Goal: Task Accomplishment & Management: Manage account settings

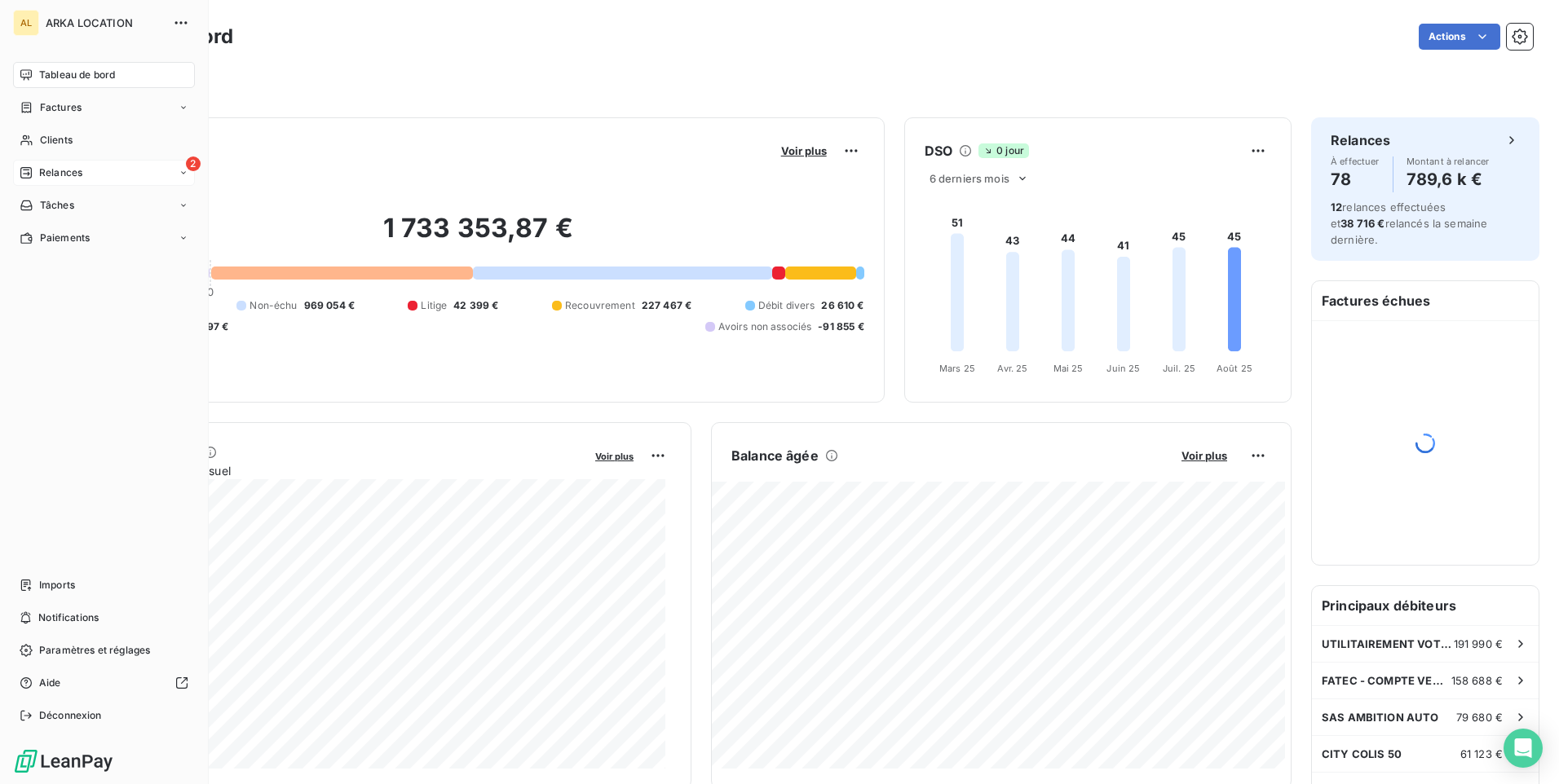
click at [41, 170] on span "Relances" at bounding box center [60, 173] width 43 height 15
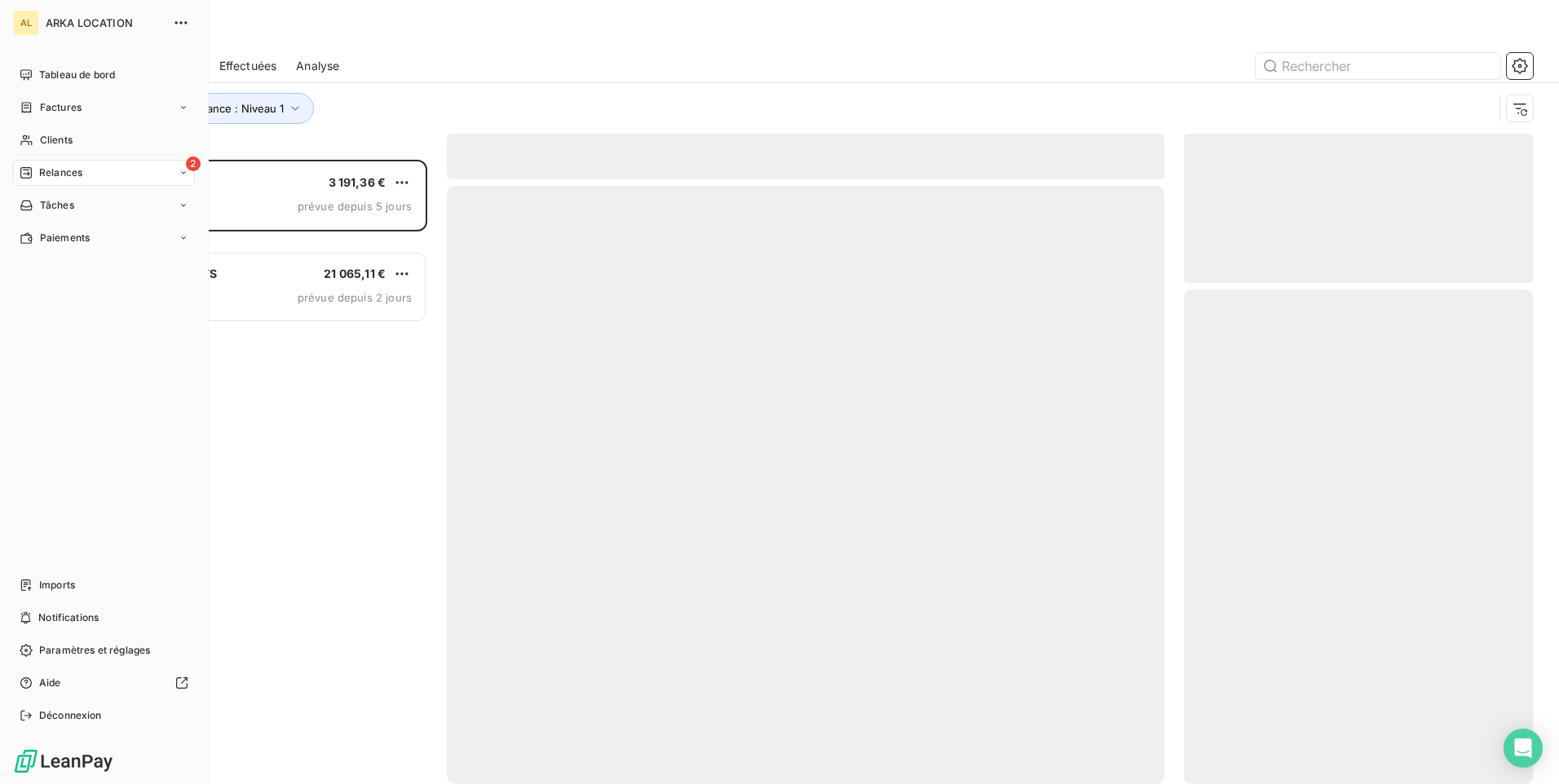
scroll to position [612, 337]
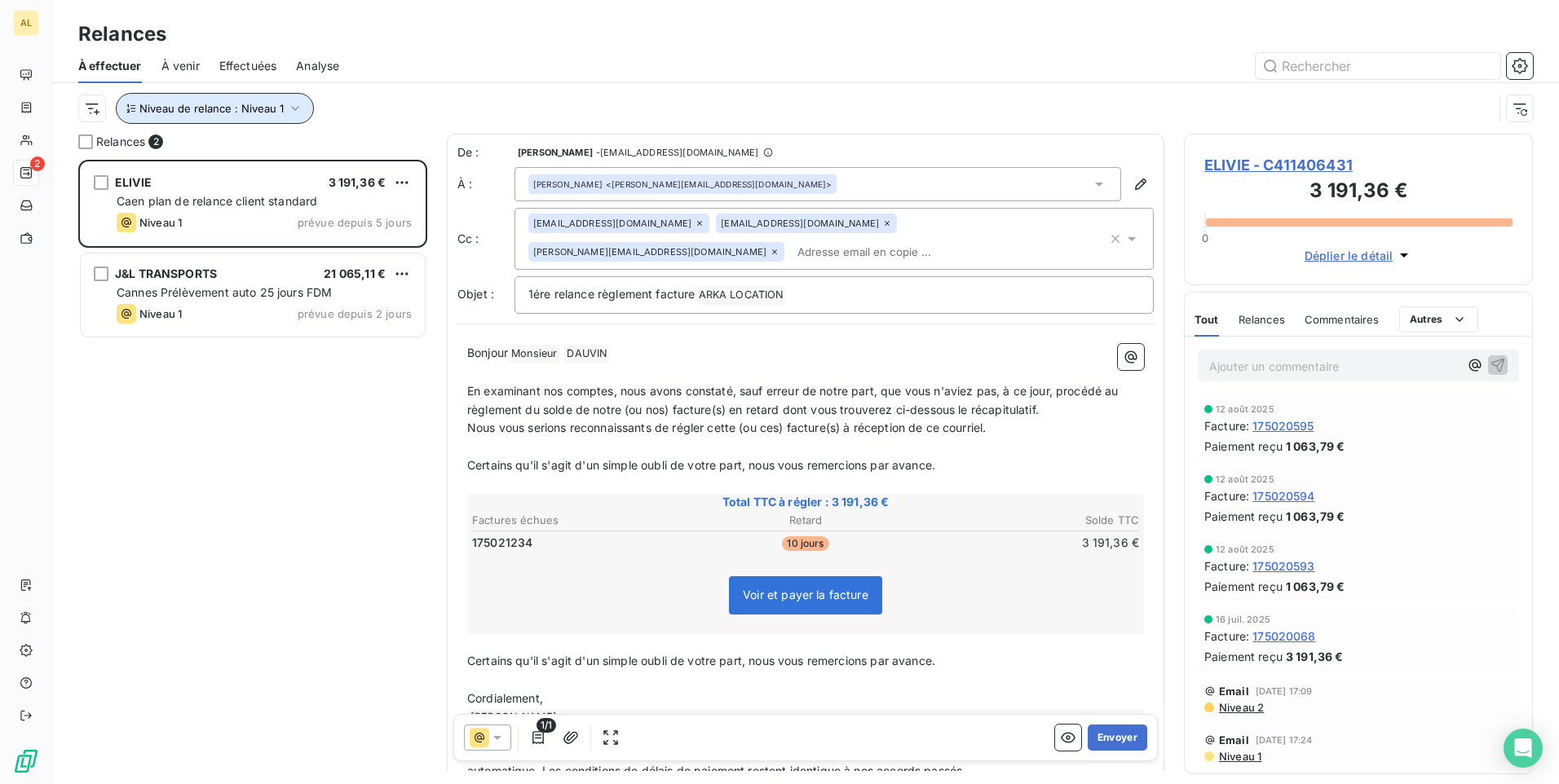
click at [210, 113] on span "Niveau de relance : Niveau 1" at bounding box center [211, 108] width 144 height 13
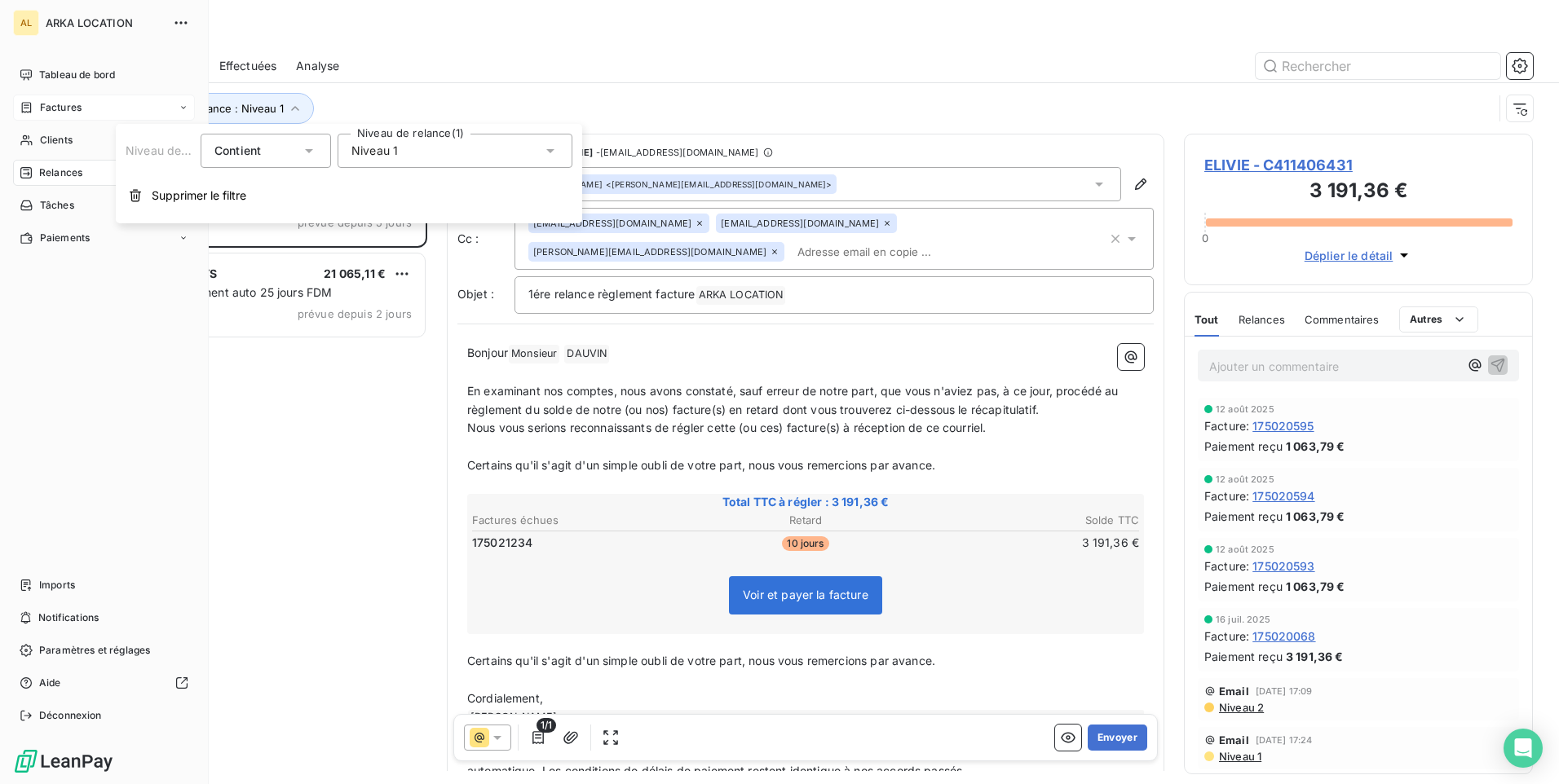
click at [46, 109] on span "Factures" at bounding box center [61, 107] width 42 height 15
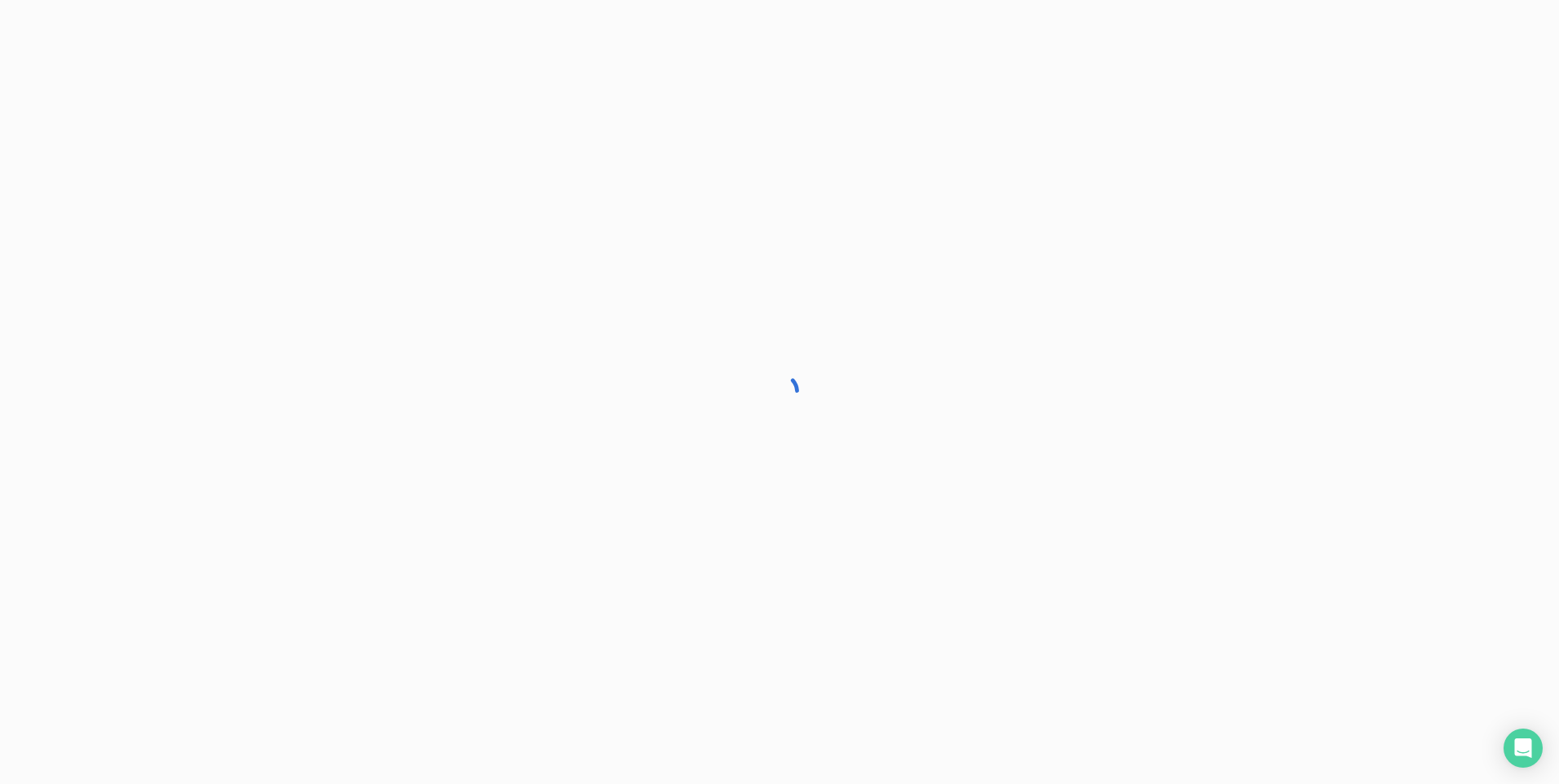
click at [54, 82] on div at bounding box center [779, 392] width 1559 height 784
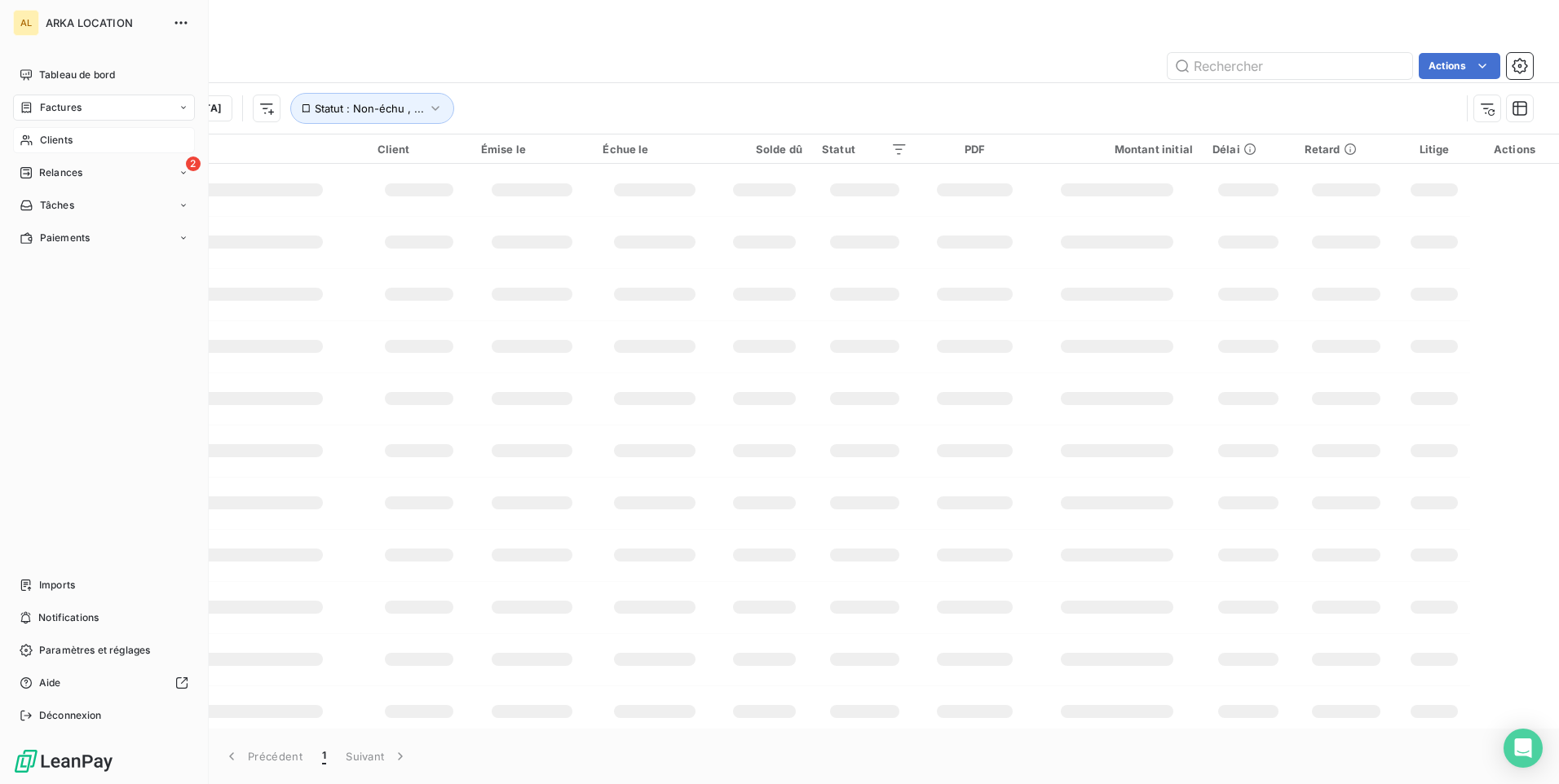
click at [61, 135] on span "Clients" at bounding box center [56, 140] width 33 height 15
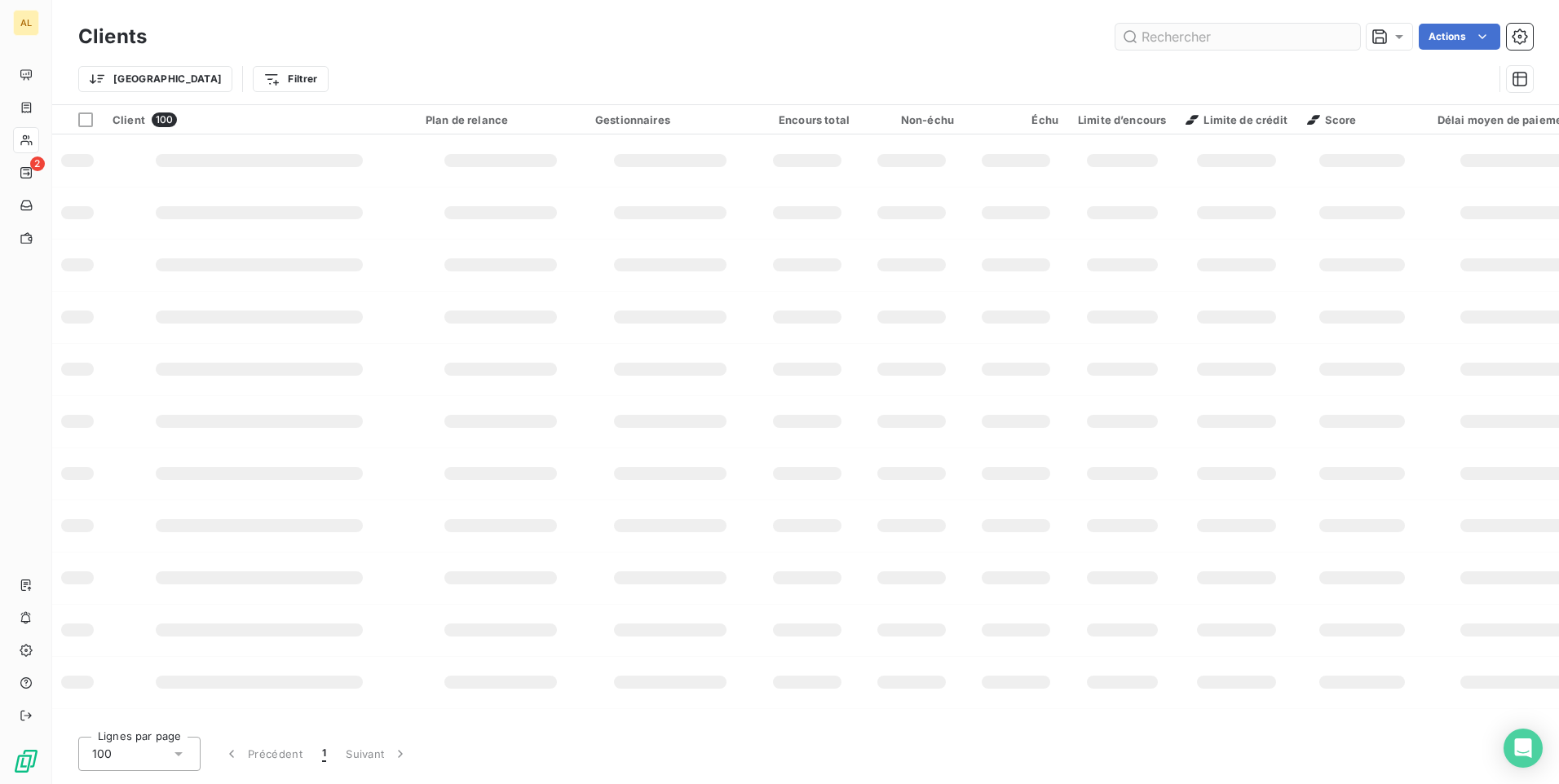
click at [1157, 38] on input "text" at bounding box center [1237, 37] width 245 height 26
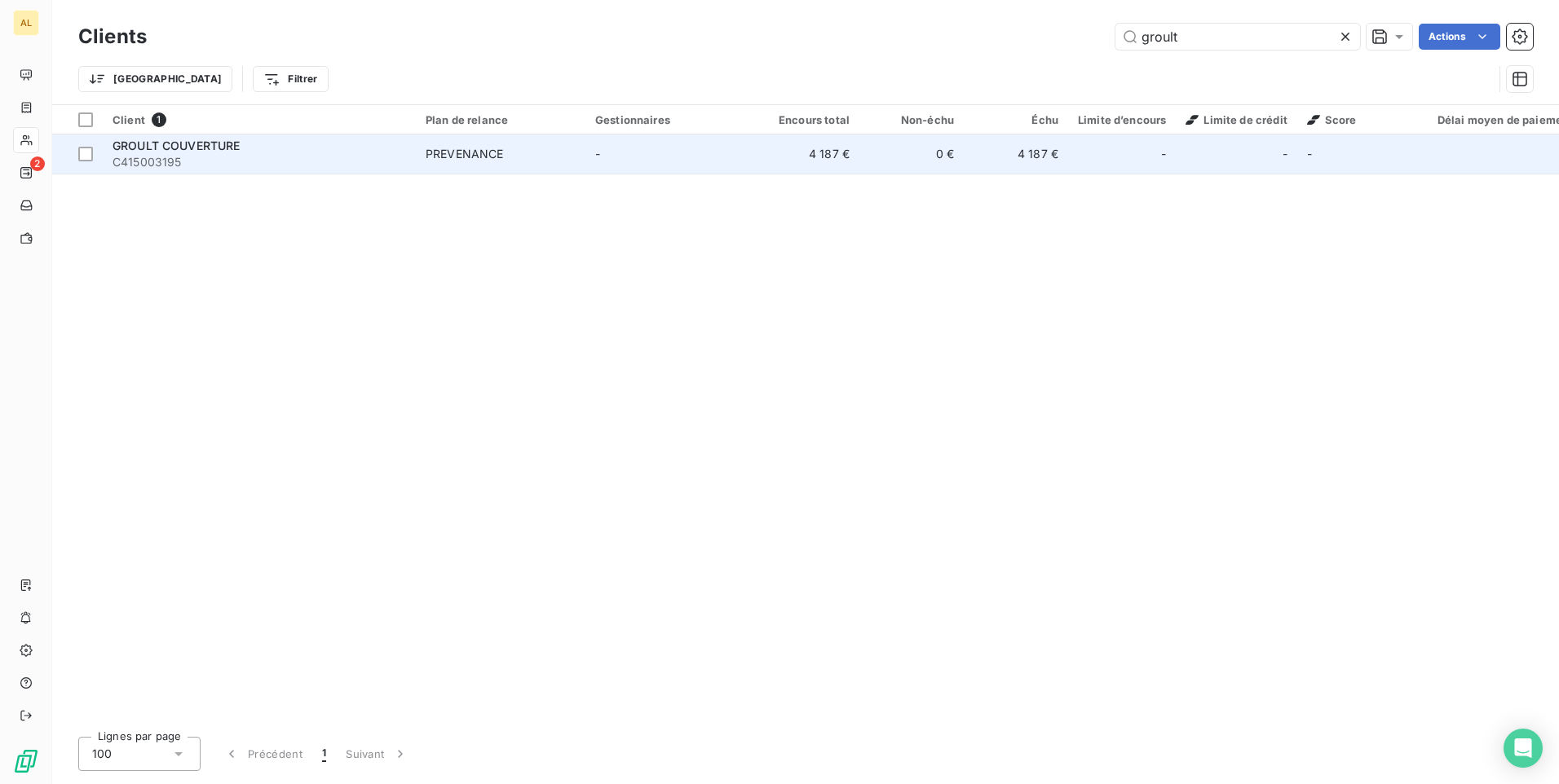
type input "groult"
click at [629, 138] on td "-" at bounding box center [670, 154] width 170 height 39
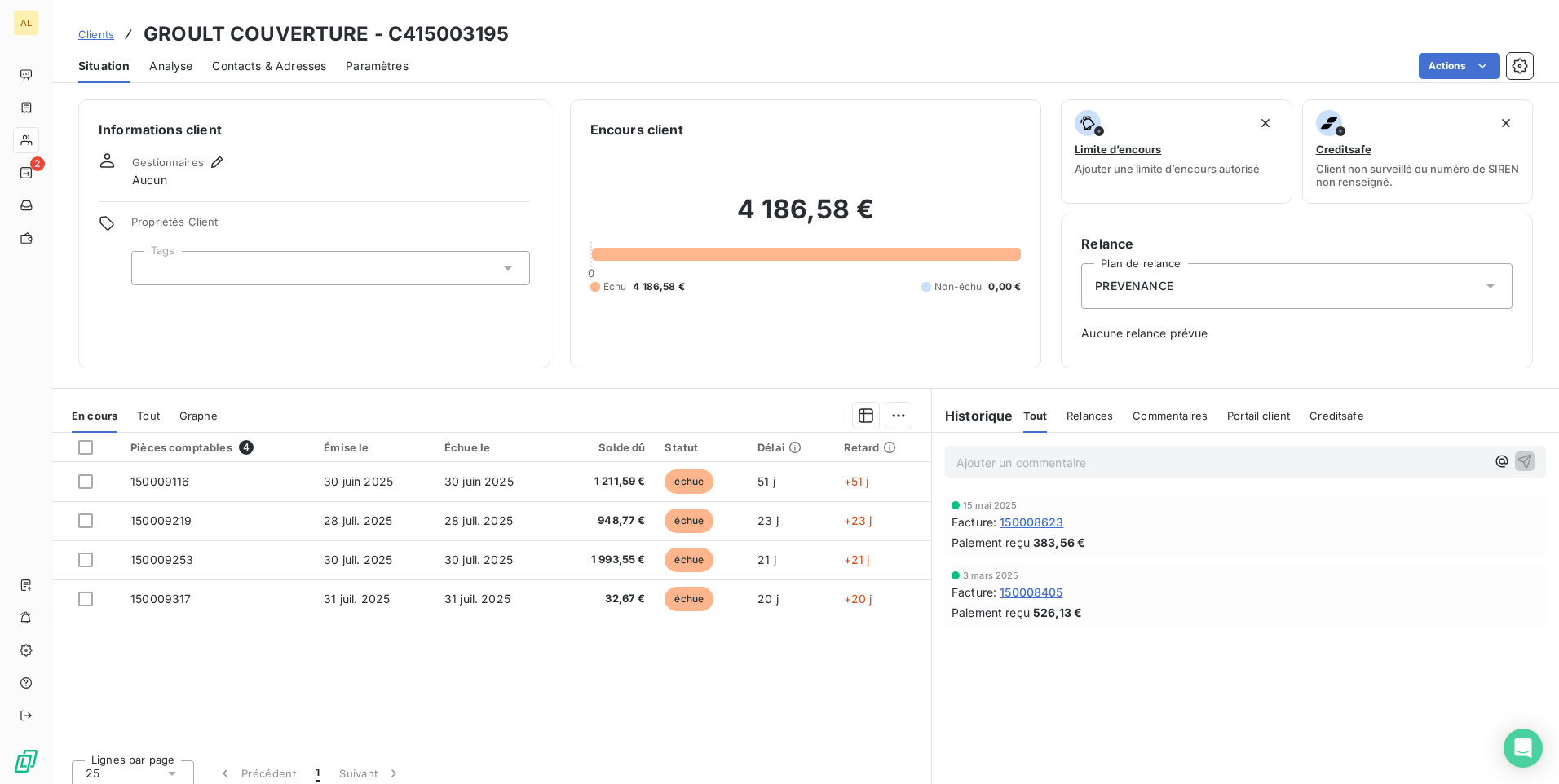
drag, startPoint x: 1143, startPoint y: 283, endPoint x: 1155, endPoint y: 299, distance: 19.9
click at [1144, 283] on span "PREVENANCE" at bounding box center [1134, 286] width 78 height 16
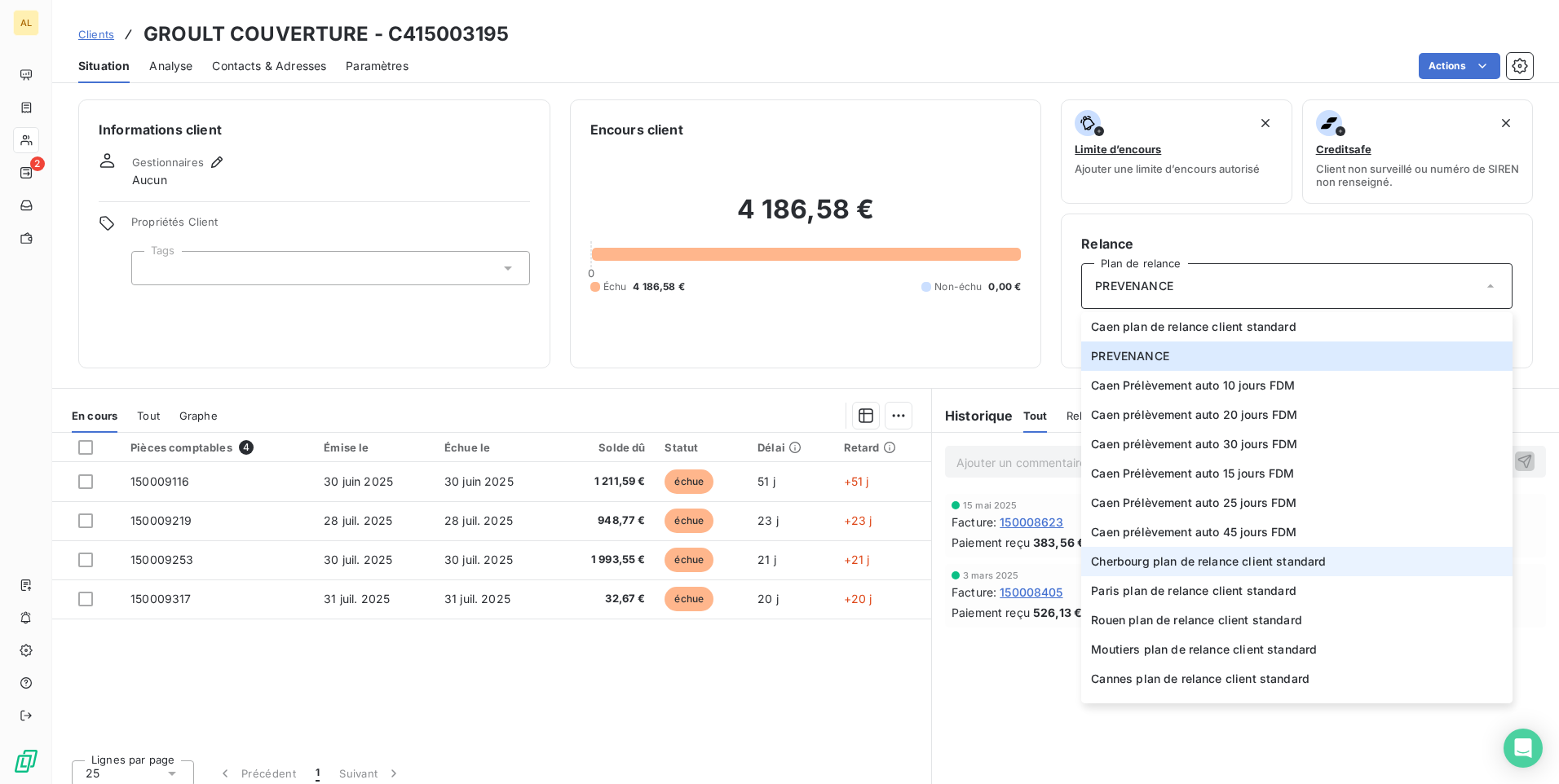
click at [1167, 568] on span "Cherbourg plan de relance client standard" at bounding box center [1208, 562] width 235 height 16
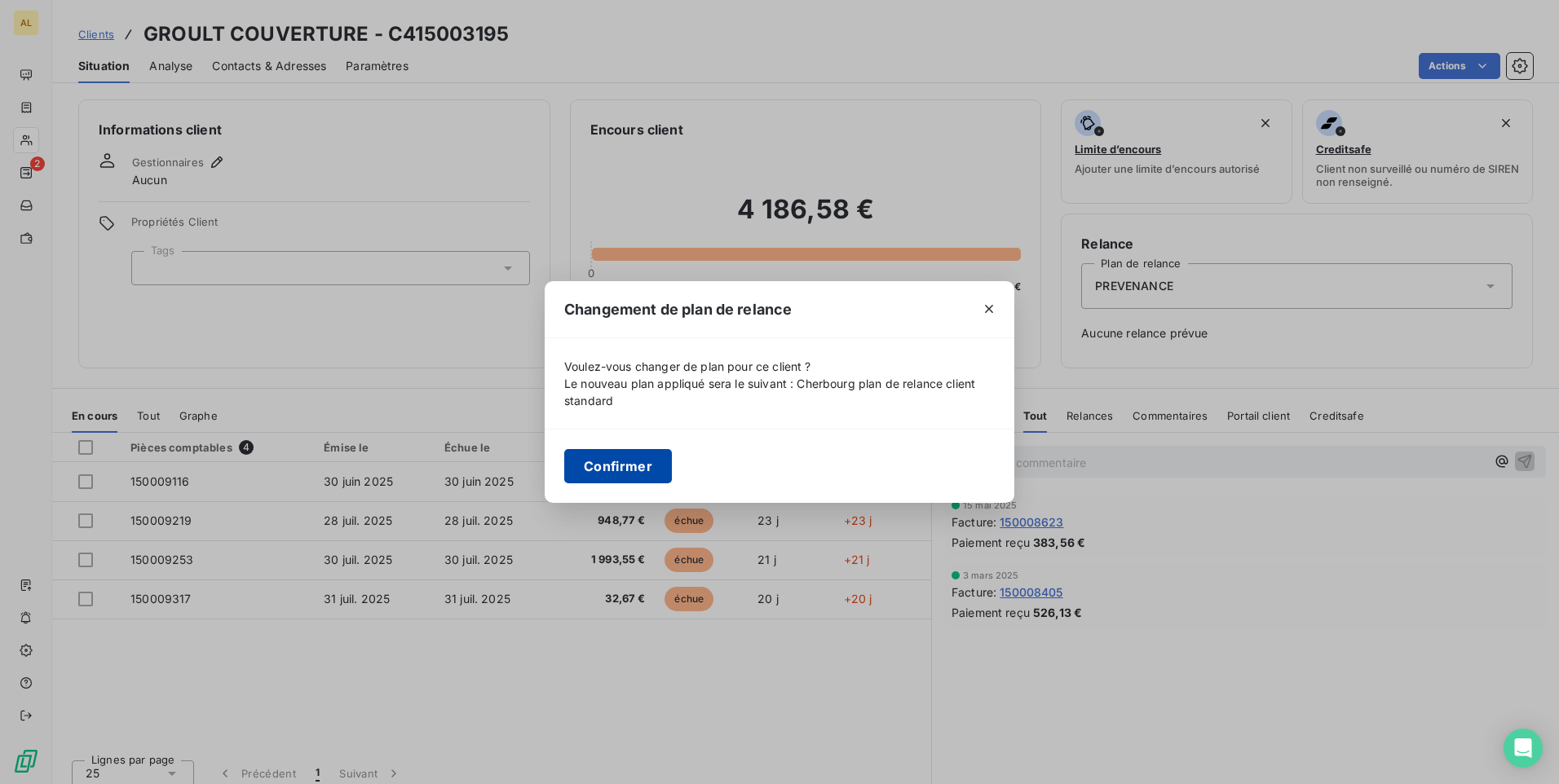
click at [622, 476] on button "Confirmer" at bounding box center [618, 466] width 108 height 34
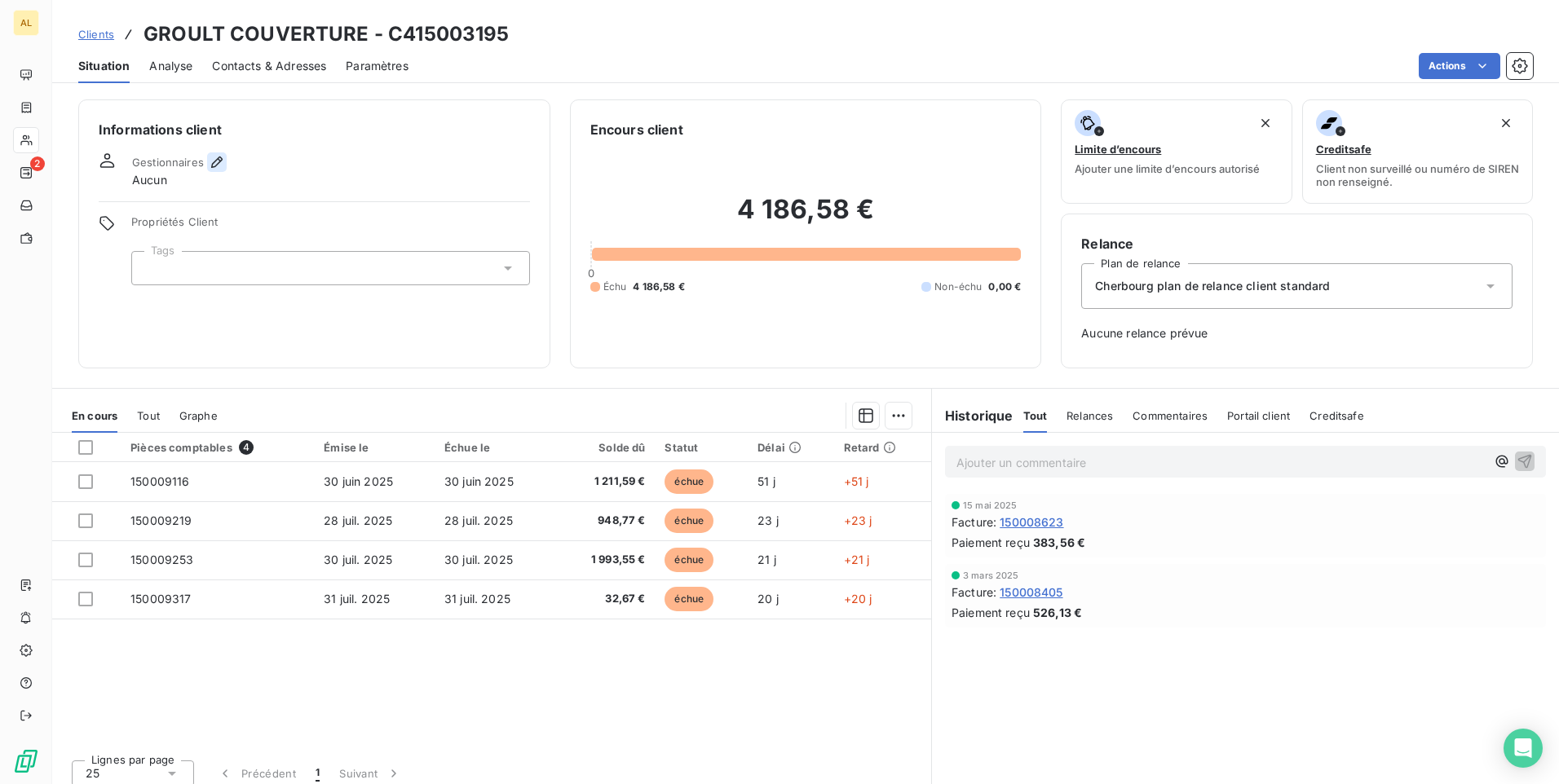
click at [219, 161] on icon "button" at bounding box center [216, 162] width 11 height 11
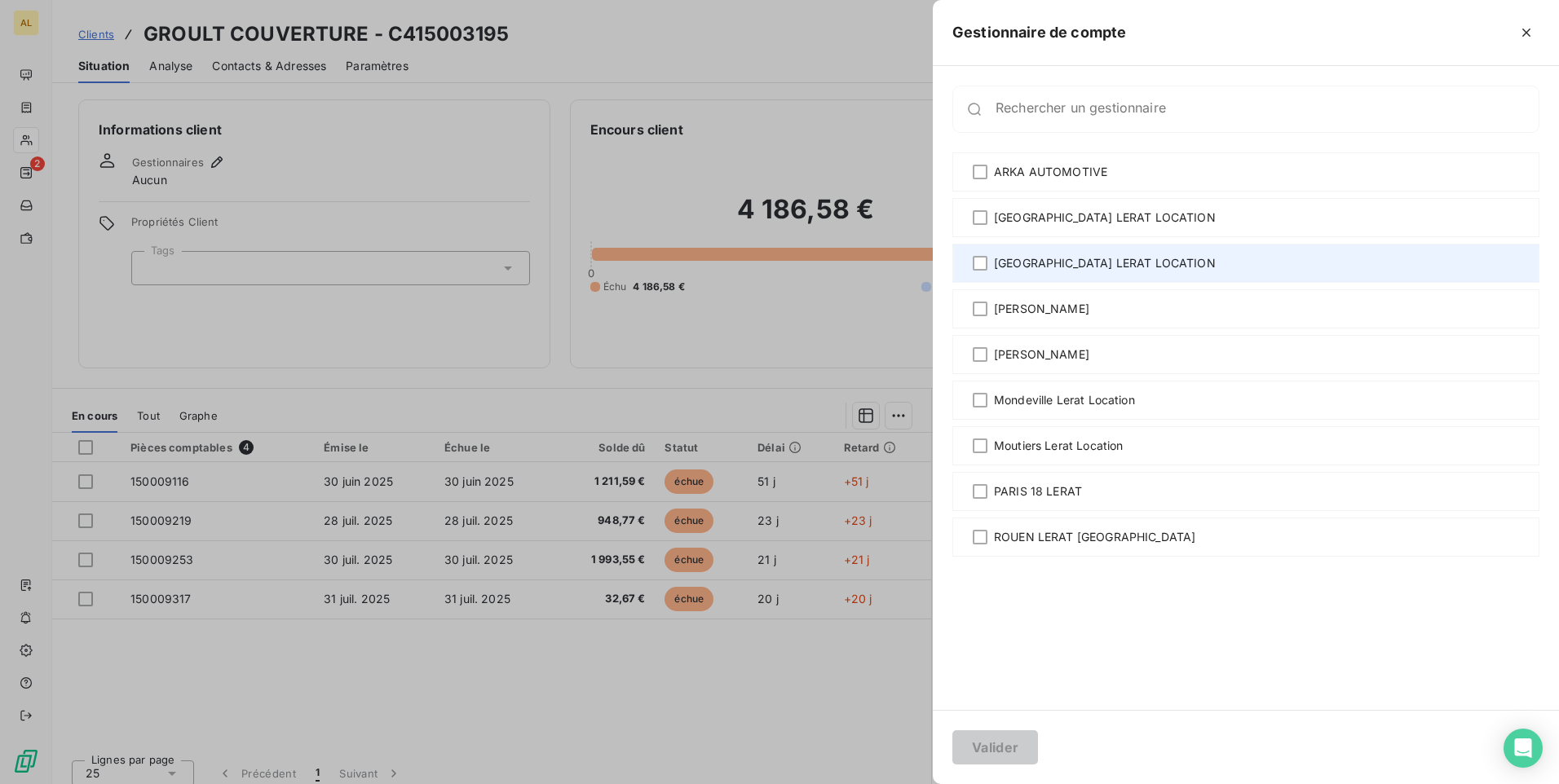
click at [1037, 269] on span "[GEOGRAPHIC_DATA] LERAT LOCATION" at bounding box center [1105, 263] width 222 height 16
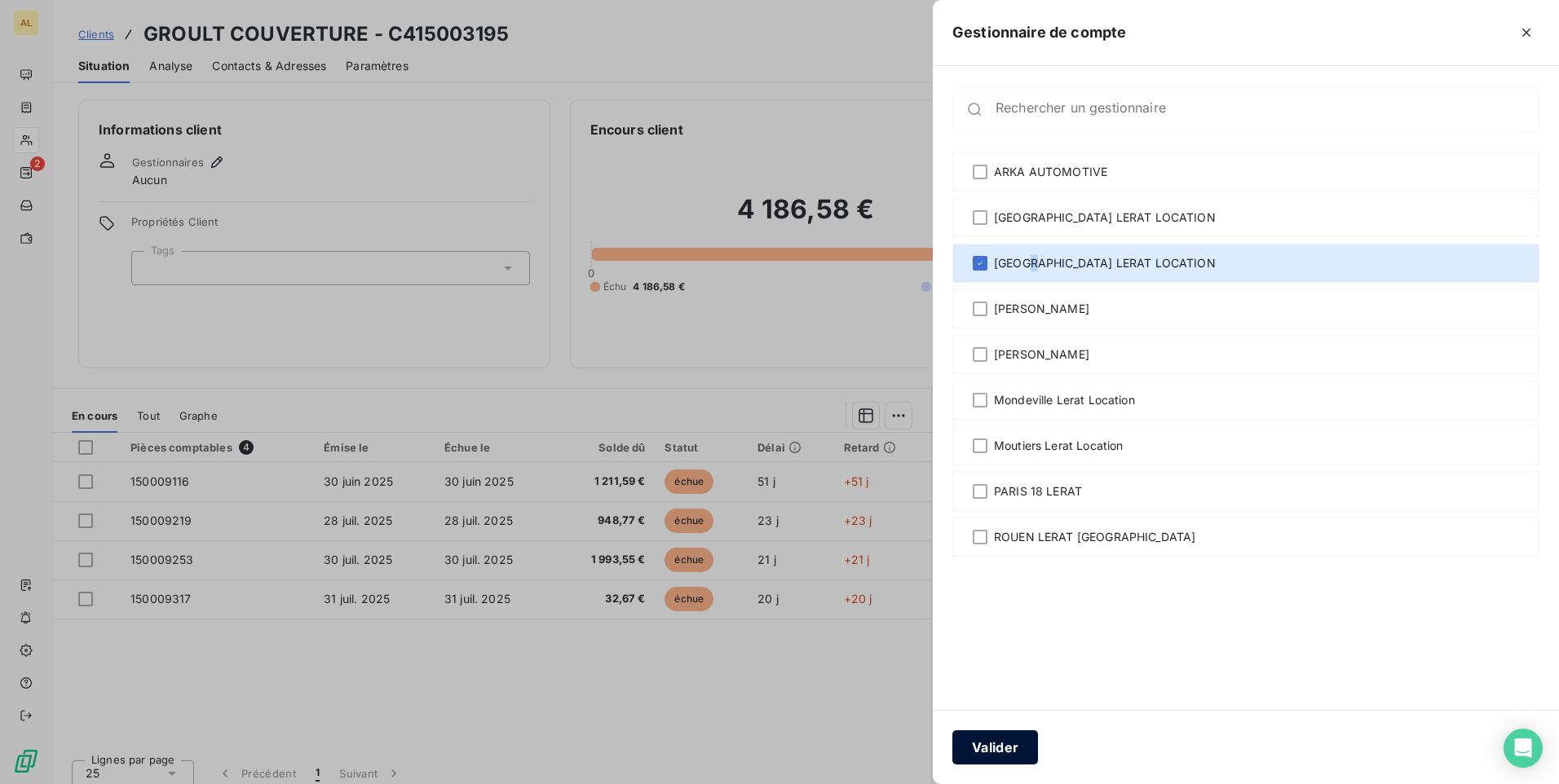
click at [1007, 749] on button "Valider" at bounding box center [995, 748] width 86 height 34
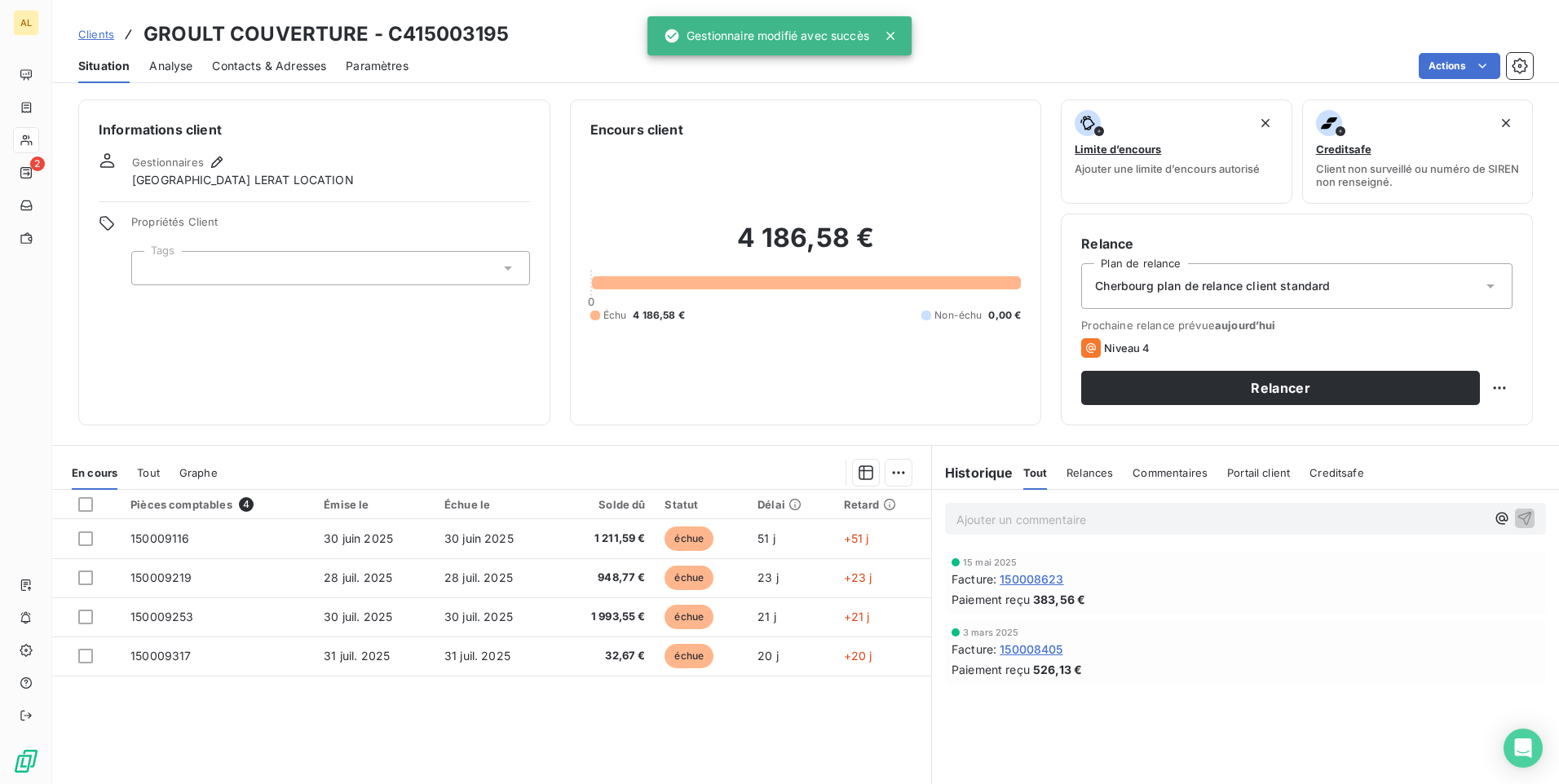
click at [289, 70] on span "Contacts & Adresses" at bounding box center [269, 66] width 114 height 16
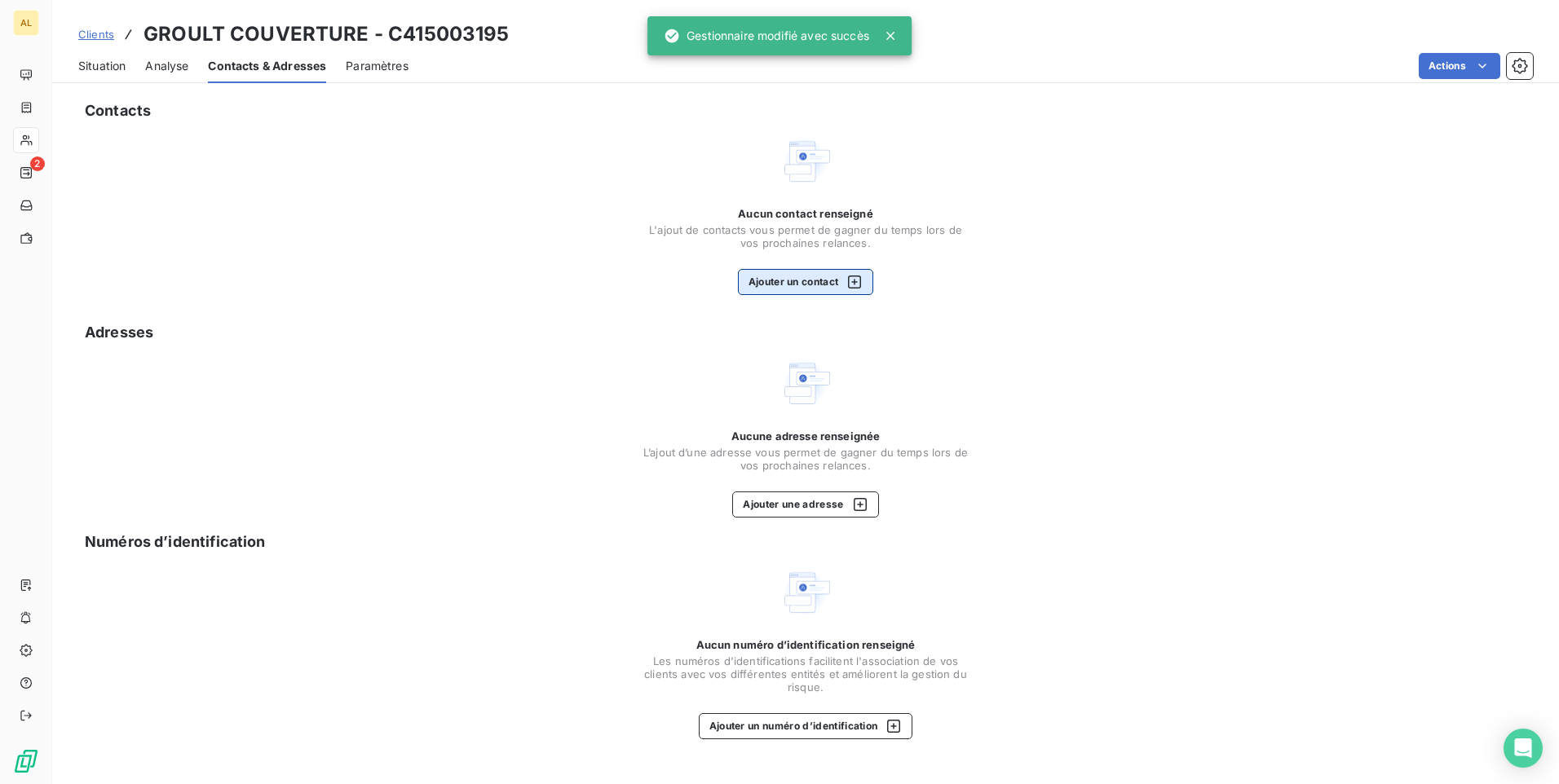
click at [780, 281] on button "Ajouter un contact" at bounding box center [806, 282] width 136 height 26
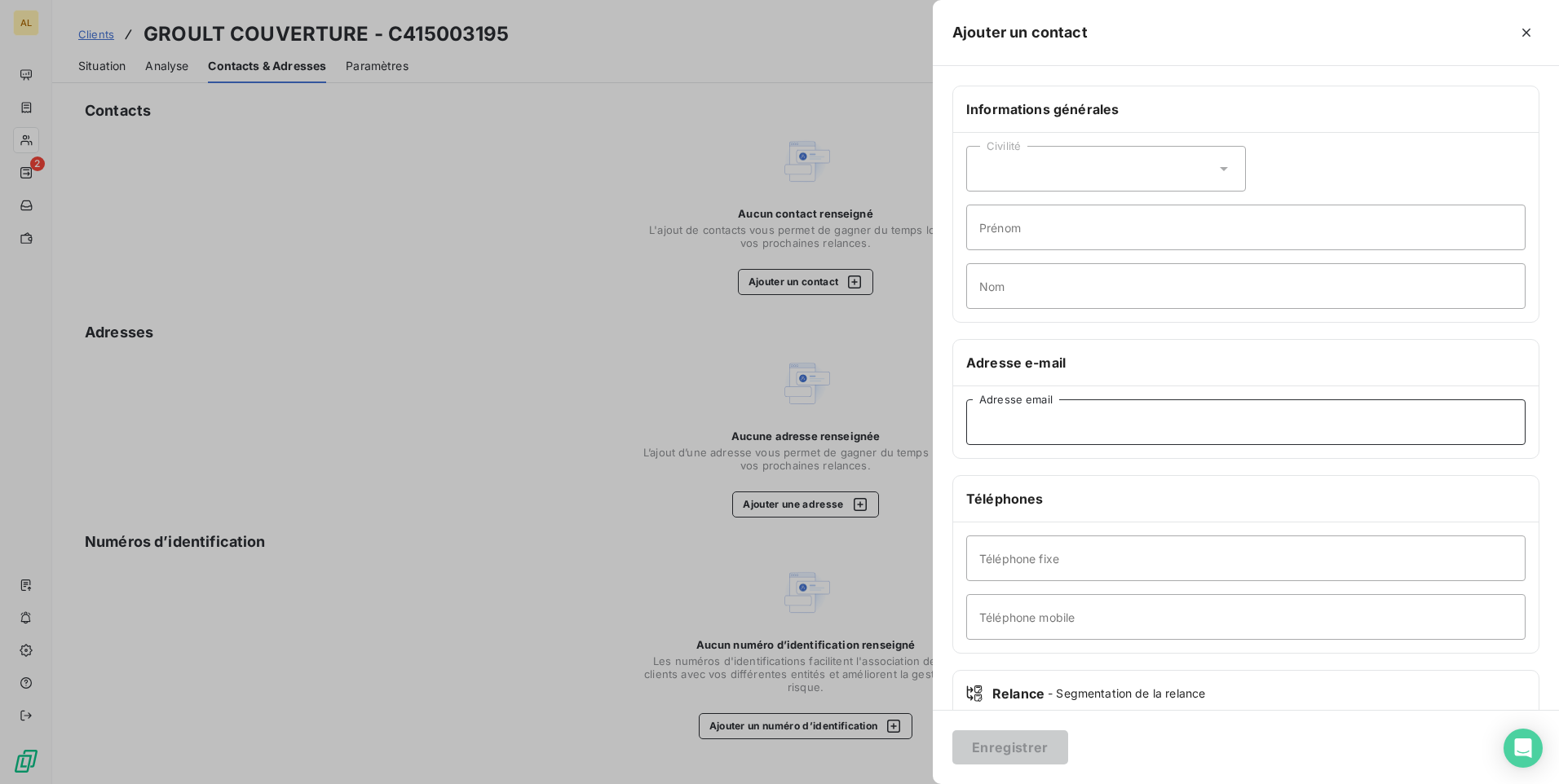
paste input "[EMAIL_ADDRESS][DOMAIN_NAME]"
type input "[EMAIL_ADDRESS][DOMAIN_NAME]"
click at [991, 740] on button "Enregistrer" at bounding box center [1010, 748] width 116 height 34
